Goal: Browse casually: Explore the website without a specific task or goal

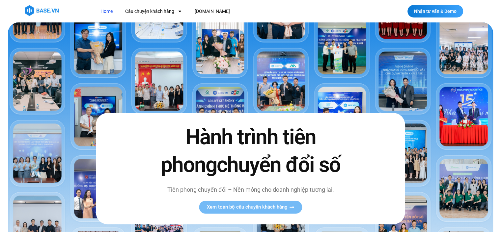
click at [48, 8] on img at bounding box center [42, 10] width 34 height 11
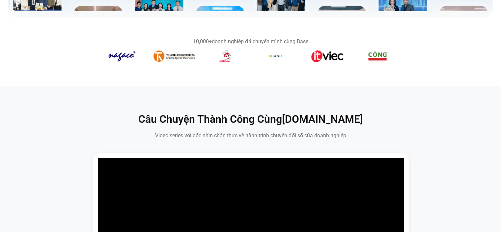
drag, startPoint x: 191, startPoint y: 41, endPoint x: 313, endPoint y: 41, distance: 122.2
click at [313, 41] on div "10,000+ doanh nghiệp đã chuyển mình cùng Base" at bounding box center [250, 41] width 296 height 5
click at [325, 35] on section "10,000+ doanh nghiệp đã chuyển mình cùng Base" at bounding box center [250, 52] width 501 height 42
click at [325, 33] on section "10,000+ doanh nghiệp đã chuyển mình cùng Base" at bounding box center [250, 52] width 501 height 42
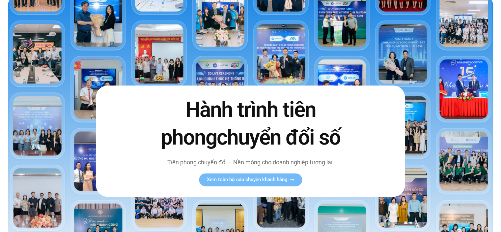
scroll to position [66, 0]
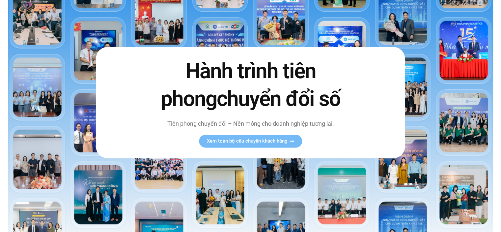
drag, startPoint x: 155, startPoint y: 68, endPoint x: 147, endPoint y: 69, distance: 8.0
click at [147, 69] on h2 "Hành trình tiên phong chuyển đổi số" at bounding box center [251, 85] width 208 height 55
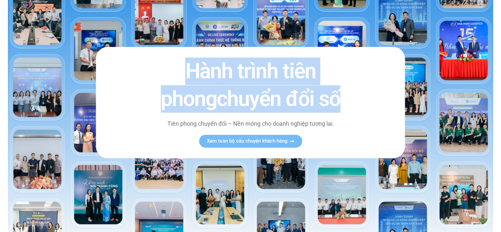
drag, startPoint x: 156, startPoint y: 70, endPoint x: 316, endPoint y: 93, distance: 162.2
click at [316, 93] on h2 "Hành trình tiên phong chuyển đổi số" at bounding box center [251, 85] width 208 height 55
click at [320, 94] on h2 "Hành trình tiên phong chuyển đổi số" at bounding box center [251, 85] width 208 height 55
drag, startPoint x: 318, startPoint y: 98, endPoint x: 153, endPoint y: 67, distance: 168.0
click at [153, 67] on h2 "Hành trình tiên phong chuyển đổi số" at bounding box center [251, 85] width 208 height 55
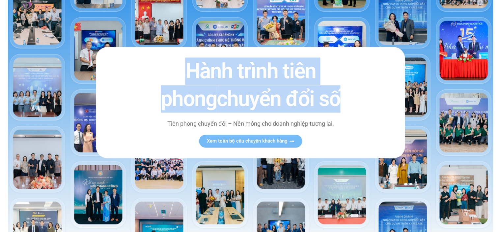
click at [140, 67] on div "Hành trình tiên phong chuyển đổi số Tiên phong chuyển đổi – Nền móng cho doanh …" at bounding box center [250, 102] width 309 height 111
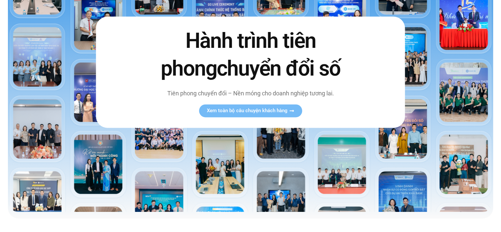
scroll to position [132, 0]
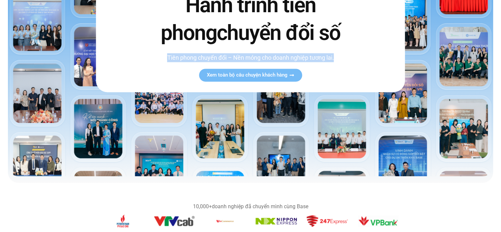
drag, startPoint x: 174, startPoint y: 57, endPoint x: 346, endPoint y: 60, distance: 171.6
click at [346, 60] on p "Tiên phong chuyển đổi – Nền móng cho doanh nghiệp tương lai." at bounding box center [251, 57] width 208 height 9
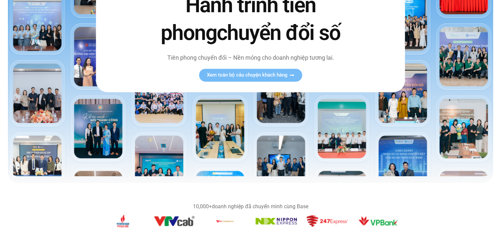
click at [341, 45] on h2 "Hành trình tiên phong chuyển đổi số" at bounding box center [251, 19] width 208 height 55
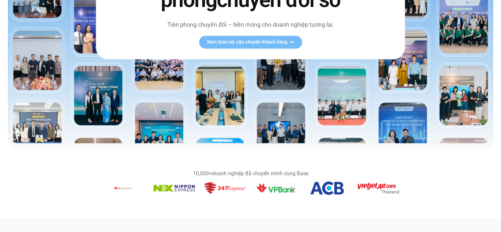
scroll to position [231, 0]
